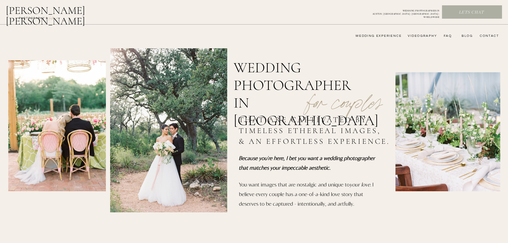
click at [484, 37] on nav "CONTACT" at bounding box center [488, 36] width 21 height 4
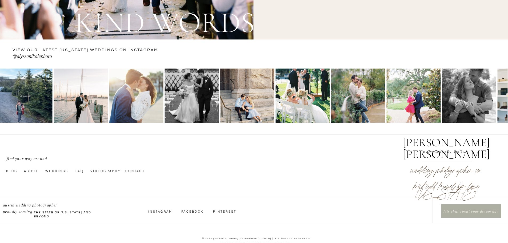
scroll to position [686, 0]
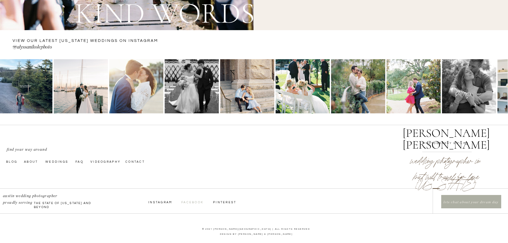
click at [187, 202] on nav "Facebook" at bounding box center [193, 202] width 24 height 4
click at [190, 203] on nav "Facebook" at bounding box center [193, 202] width 24 height 4
